Goal: Information Seeking & Learning: Learn about a topic

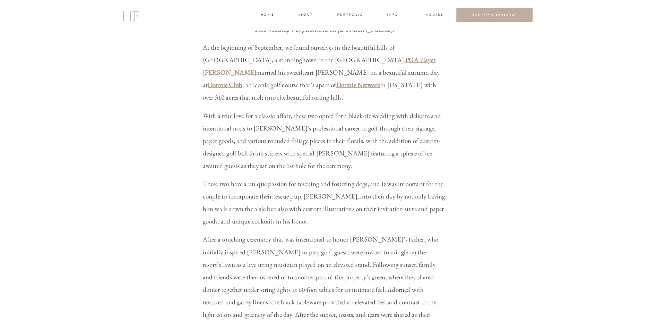
scroll to position [104, 0]
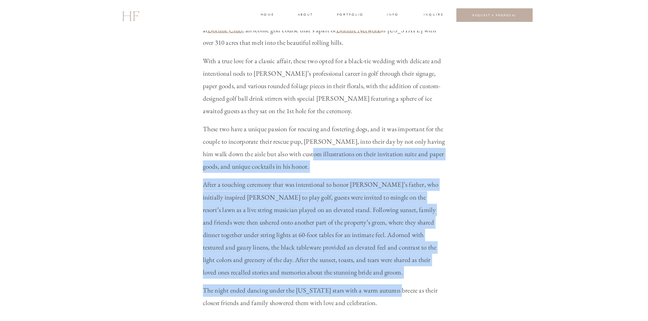
drag, startPoint x: 385, startPoint y: 277, endPoint x: 291, endPoint y: 133, distance: 171.9
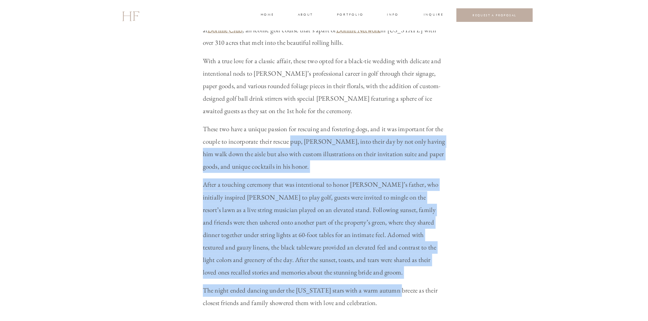
click at [291, 132] on p "These two have a unique passion for rescuing and fostering dogs, and it was imp…" at bounding box center [324, 148] width 243 height 50
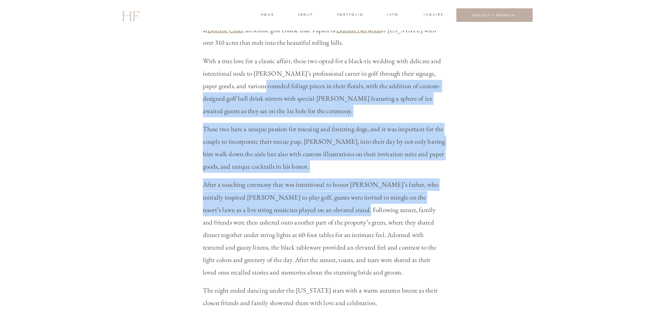
drag, startPoint x: 245, startPoint y: 79, endPoint x: 317, endPoint y: 208, distance: 148.0
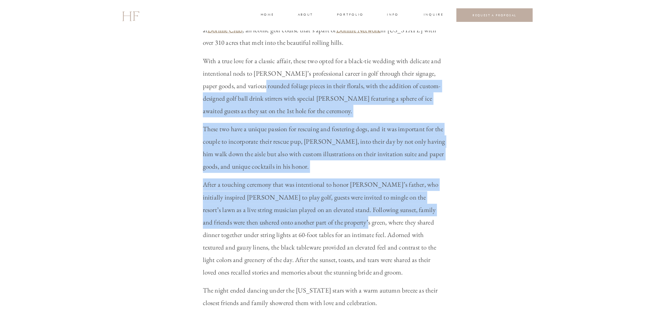
click at [315, 207] on p "After a touching ceremony that was intentional to honor [PERSON_NAME]’s father,…" at bounding box center [324, 228] width 243 height 100
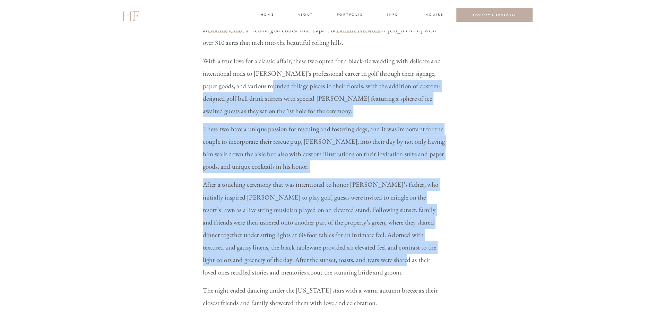
drag, startPoint x: 352, startPoint y: 253, endPoint x: 251, endPoint y: 68, distance: 210.6
click at [251, 68] on p "With a true love for a classic affair, these two opted for a black-tie wedding …" at bounding box center [324, 86] width 243 height 62
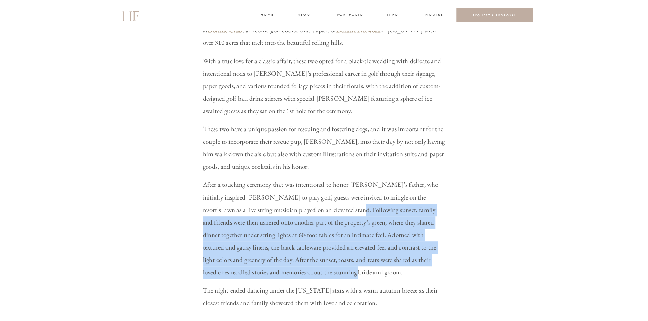
drag, startPoint x: 377, startPoint y: 244, endPoint x: 281, endPoint y: 179, distance: 116.8
click at [286, 182] on p "After a touching ceremony that was intentional to honor [PERSON_NAME]’s father,…" at bounding box center [324, 228] width 243 height 100
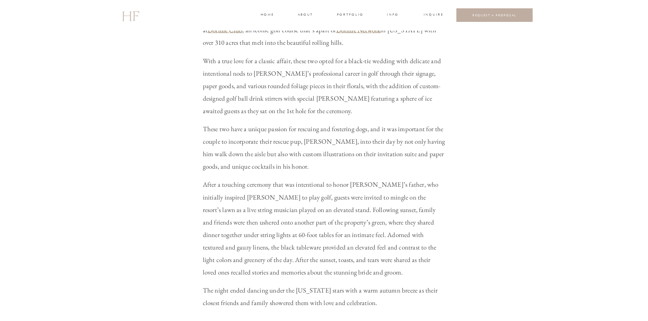
click at [281, 179] on p "After a touching ceremony that was intentional to honor [PERSON_NAME]’s father,…" at bounding box center [324, 228] width 243 height 100
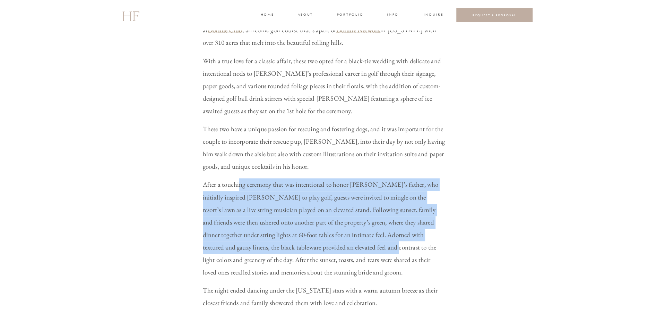
drag, startPoint x: 239, startPoint y: 172, endPoint x: 342, endPoint y: 239, distance: 122.2
click at [342, 239] on p "After a touching ceremony that was intentional to honor [PERSON_NAME]’s father,…" at bounding box center [324, 228] width 243 height 100
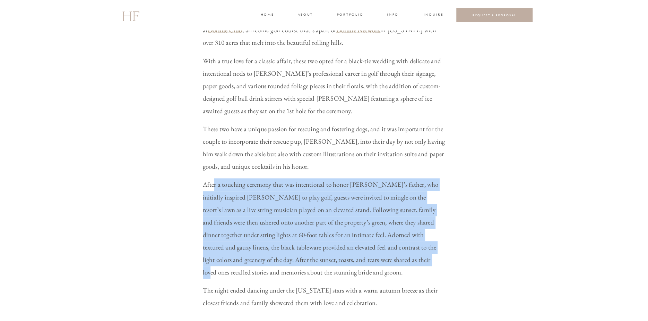
drag, startPoint x: 387, startPoint y: 247, endPoint x: 214, endPoint y: 177, distance: 187.0
click at [214, 178] on p "After a touching ceremony that was intentional to honor [PERSON_NAME]’s father,…" at bounding box center [324, 228] width 243 height 100
drag, startPoint x: 432, startPoint y: 246, endPoint x: 240, endPoint y: 170, distance: 206.1
click at [241, 178] on p "After a touching ceremony that was intentional to honor [PERSON_NAME]’s father,…" at bounding box center [324, 228] width 243 height 100
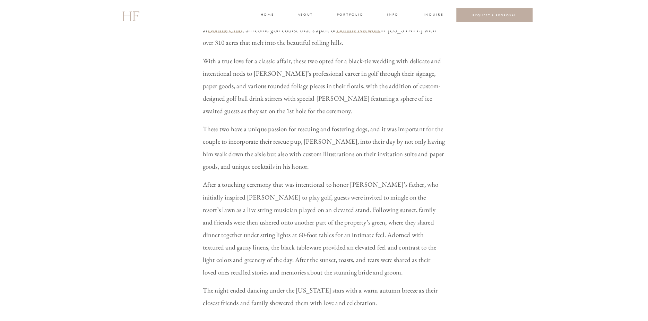
click at [240, 178] on p "After a touching ceremony that was intentional to honor [PERSON_NAME]’s father,…" at bounding box center [324, 228] width 243 height 100
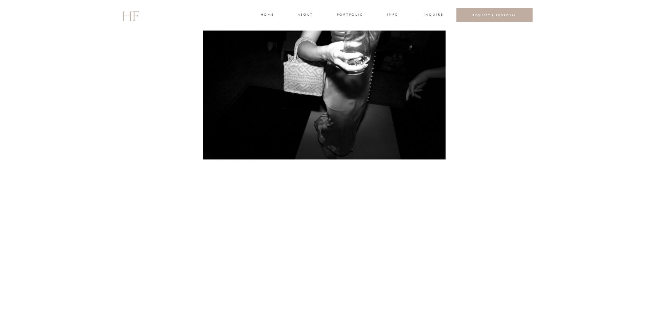
scroll to position [14738, 0]
